Goal: Task Accomplishment & Management: Use online tool/utility

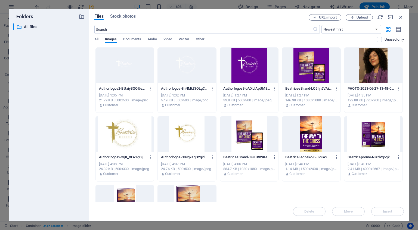
select select "px"
select select "ms"
select select "s"
select select "progressive"
click at [167, 39] on span "Video" at bounding box center [168, 40] width 9 height 8
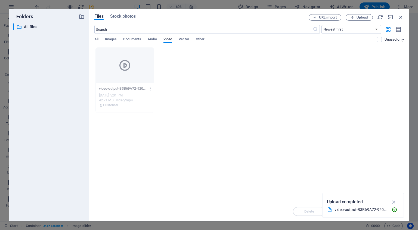
click at [120, 84] on div "video-output-B3B69A72-9207-49D3-BB70-9F53433B6CB8-12-eqIkgeIlwDxu30dx-OhooA.MP4…" at bounding box center [125, 97] width 58 height 28
click at [395, 201] on icon "button" at bounding box center [394, 202] width 6 height 6
drag, startPoint x: 401, startPoint y: 19, endPoint x: 248, endPoint y: 57, distance: 158.2
click at [401, 19] on icon "button" at bounding box center [401, 17] width 6 height 6
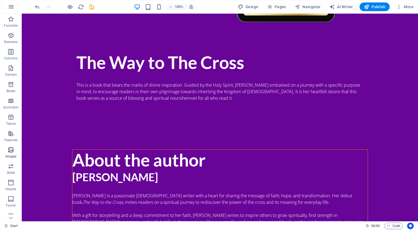
click at [13, 155] on p "Images" at bounding box center [10, 156] width 11 height 4
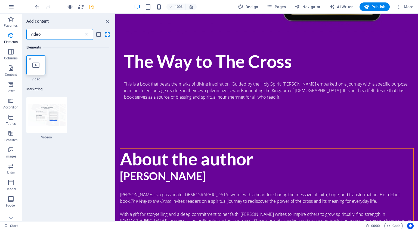
type input "video"
click at [33, 75] on div "1 Star Video" at bounding box center [35, 68] width 19 height 26
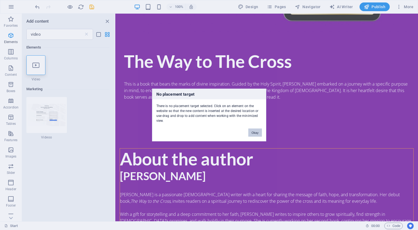
click at [252, 132] on button "Okay" at bounding box center [256, 133] width 14 height 8
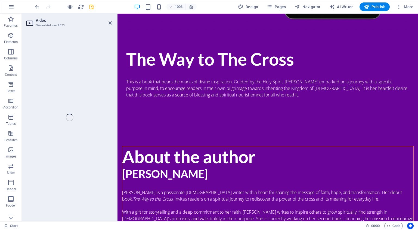
select select "%"
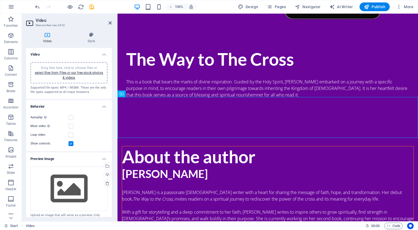
scroll to position [696, 0]
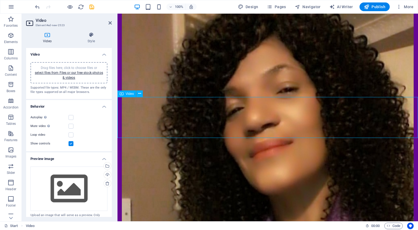
click at [108, 166] on div "Select files from the file manager, stock photos, or upload file(s)" at bounding box center [107, 166] width 8 height 8
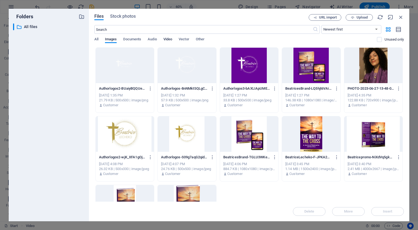
click at [168, 39] on span "Video" at bounding box center [168, 40] width 9 height 8
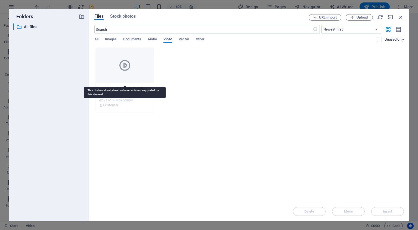
click at [128, 72] on div at bounding box center [125, 65] width 58 height 35
click at [136, 77] on div at bounding box center [125, 65] width 58 height 35
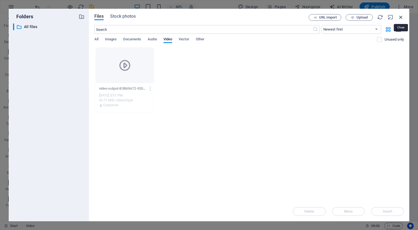
click at [403, 18] on icon "button" at bounding box center [401, 17] width 6 height 6
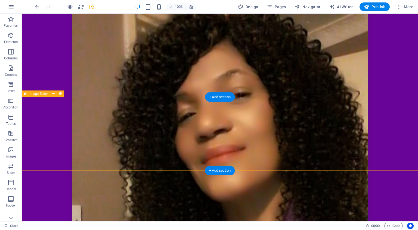
scroll to position [700, 0]
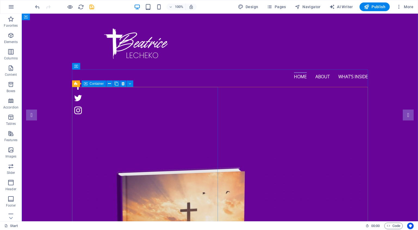
scroll to position [0, 0]
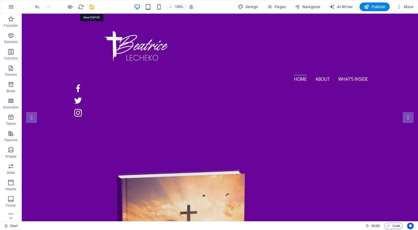
click at [93, 6] on icon "save" at bounding box center [92, 7] width 6 height 6
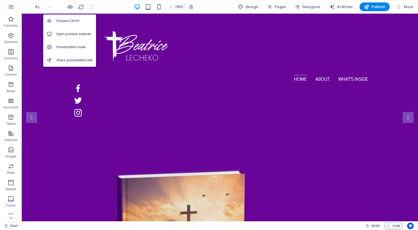
click at [74, 22] on h6 "Preview Ctrl+P" at bounding box center [74, 21] width 36 height 7
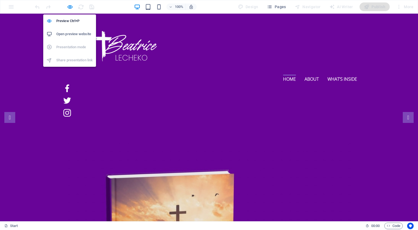
click at [78, 33] on h6 "Open preview website" at bounding box center [74, 34] width 36 height 7
